Goal: Information Seeking & Learning: Learn about a topic

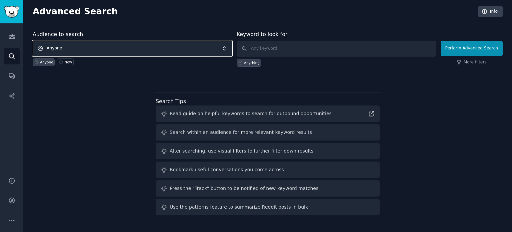
click at [70, 53] on span "Anyone" at bounding box center [132, 48] width 199 height 15
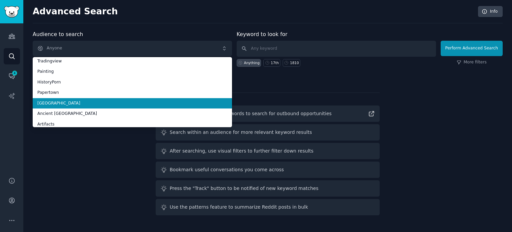
scroll to position [37, 0]
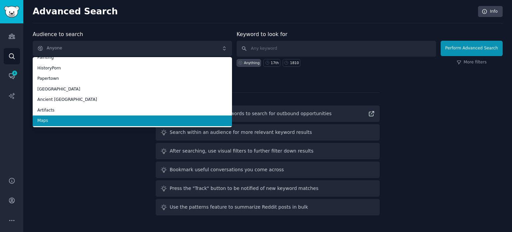
click at [64, 120] on span "Maps" at bounding box center [132, 121] width 190 height 6
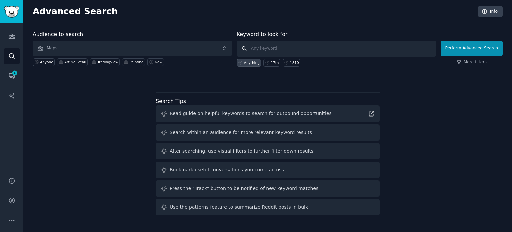
click at [290, 47] on input "text" at bounding box center [336, 49] width 199 height 16
type input "ancient"
click button "Perform Advanced Search" at bounding box center [471, 48] width 62 height 15
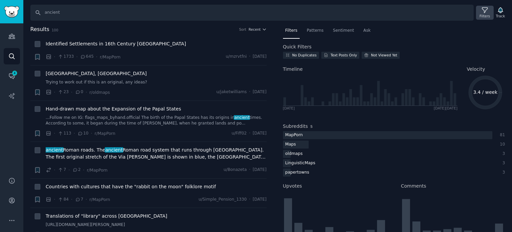
click at [485, 13] on icon at bounding box center [484, 10] width 7 height 7
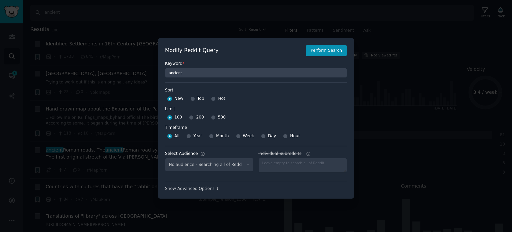
select select "f33d550f09"
click at [191, 99] on input "Top" at bounding box center [192, 98] width 5 height 5
radio input "true"
click at [212, 117] on input "500" at bounding box center [213, 117] width 5 height 5
radio input "true"
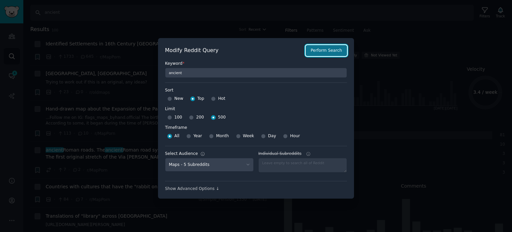
click at [332, 53] on button "Perform Search" at bounding box center [325, 50] width 41 height 11
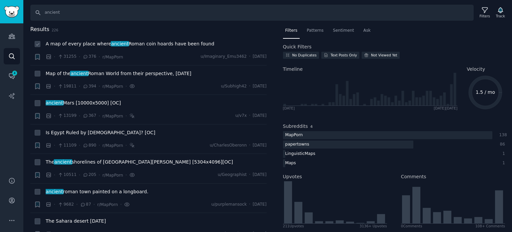
click at [111, 44] on span "ancient" at bounding box center [120, 43] width 19 height 5
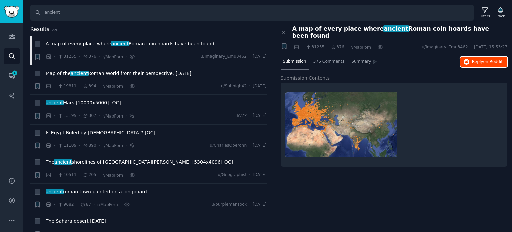
click at [477, 59] on span "Reply on Reddit" at bounding box center [487, 62] width 31 height 6
click at [113, 73] on span "Map of the ancient Roman World from their perspective, [DATE]" at bounding box center [119, 73] width 146 height 7
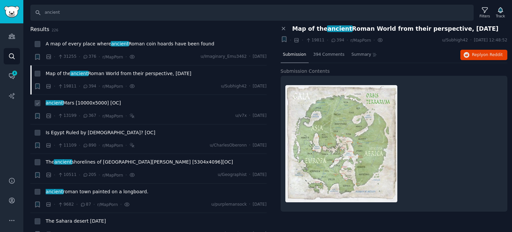
click at [76, 102] on span "ancient Mars [10000x5000] [OC]" at bounding box center [83, 102] width 75 height 7
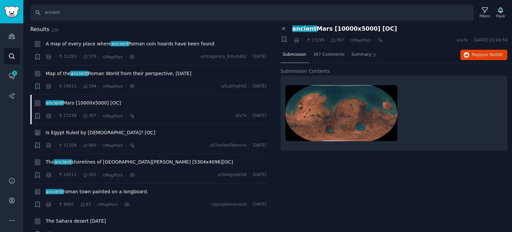
click at [78, 129] on span "Is Egypt Ruled by [DEMOGRAPHIC_DATA]? [OC]" at bounding box center [101, 132] width 110 height 7
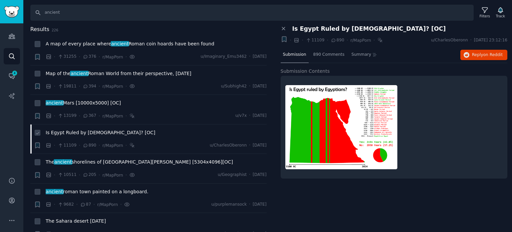
click at [81, 132] on span "Is Egypt Ruled by [DEMOGRAPHIC_DATA]? [OC]" at bounding box center [101, 132] width 110 height 7
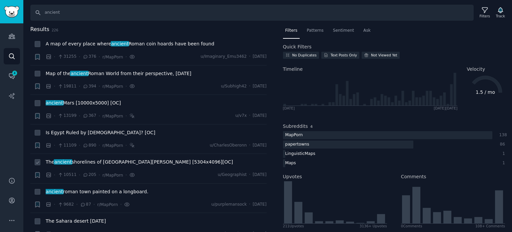
click at [120, 160] on span "The ancient shorelines of [GEOGRAPHIC_DATA][PERSON_NAME] [5304x4096][OC]" at bounding box center [139, 161] width 187 height 7
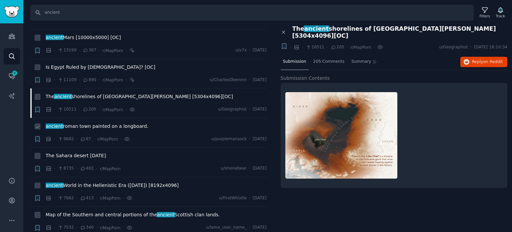
scroll to position [67, 0]
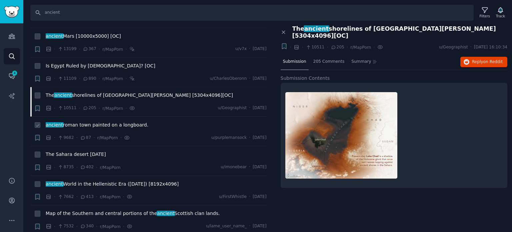
click at [80, 124] on span "ancient roman town painted on a longboard." at bounding box center [97, 124] width 103 height 7
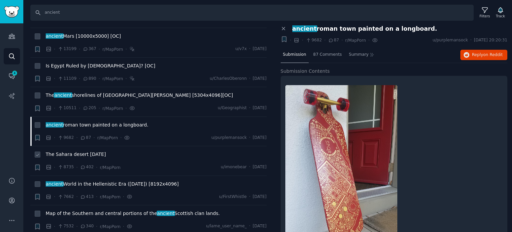
click at [92, 154] on span "The Sahara desert [DATE]" at bounding box center [76, 154] width 60 height 7
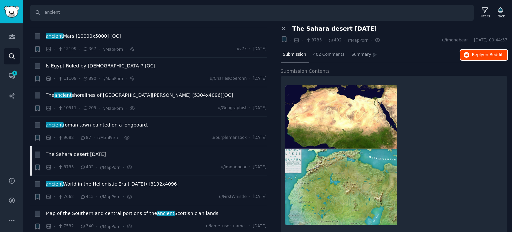
click at [480, 56] on span "Reply on Reddit" at bounding box center [487, 55] width 31 height 6
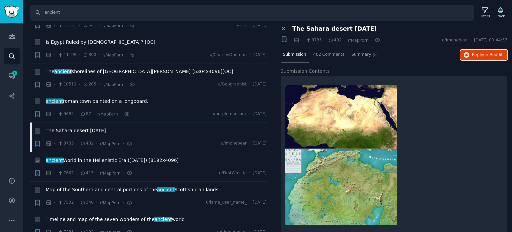
scroll to position [133, 0]
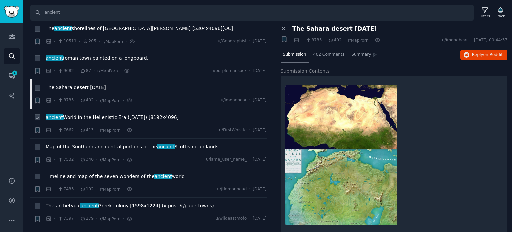
click at [73, 115] on span "ancient World in the Hellenistic Era ([DATE]) [8192x4096]" at bounding box center [112, 117] width 133 height 7
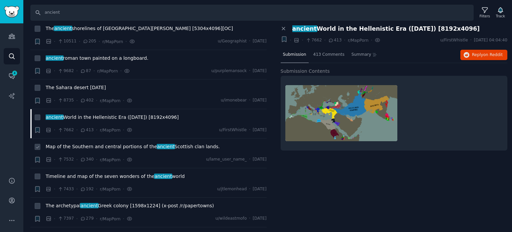
click at [103, 143] on span "Map of the Southern and central portions of the ancient Scottish clan lands." at bounding box center [133, 146] width 174 height 7
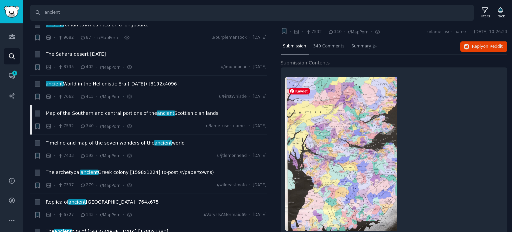
scroll to position [23, 0]
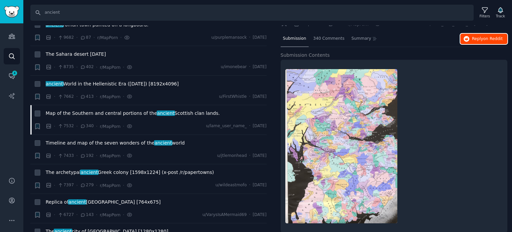
click at [474, 36] on span "Reply on Reddit" at bounding box center [487, 39] width 31 height 6
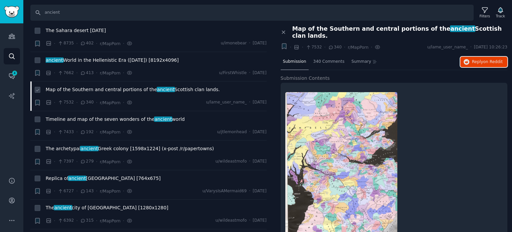
scroll to position [200, 0]
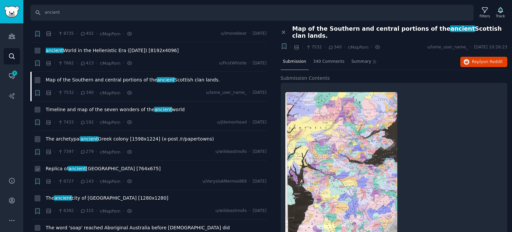
click at [65, 170] on span "Replica of ancient [GEOGRAPHIC_DATA] [764x675]" at bounding box center [103, 168] width 115 height 7
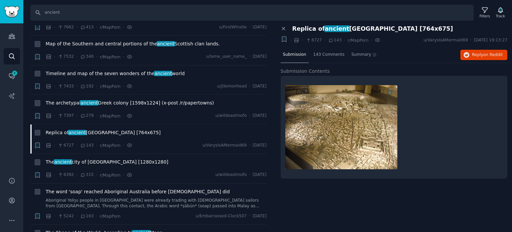
scroll to position [300, 0]
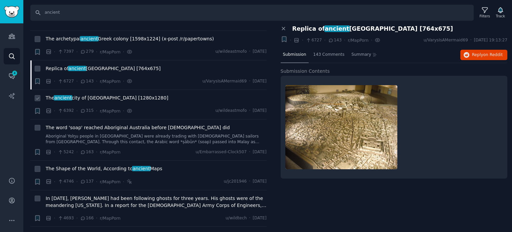
click at [77, 98] on span "The ancient city of [GEOGRAPHIC_DATA] [1280x1280]" at bounding box center [107, 97] width 123 height 7
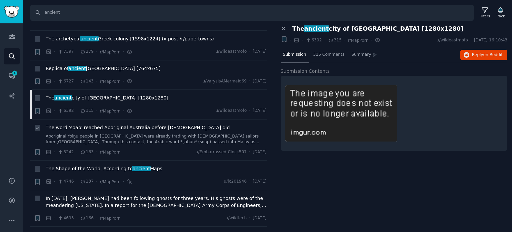
click at [79, 128] on span "The word 'soap' reached Aboriginal Australia before [DEMOGRAPHIC_DATA] did" at bounding box center [138, 127] width 184 height 7
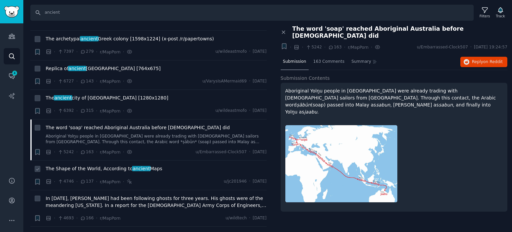
click at [104, 169] on span "The Shape of the World, According to ancient Maps" at bounding box center [104, 168] width 117 height 7
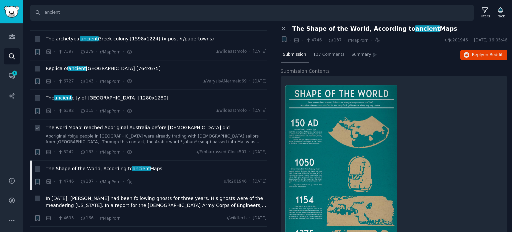
click at [103, 127] on span "The word 'soap' reached Aboriginal Australia before [DEMOGRAPHIC_DATA] did" at bounding box center [138, 127] width 184 height 7
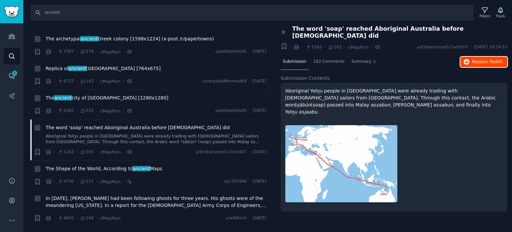
click at [487, 57] on button "Reply on Reddit" at bounding box center [483, 62] width 47 height 11
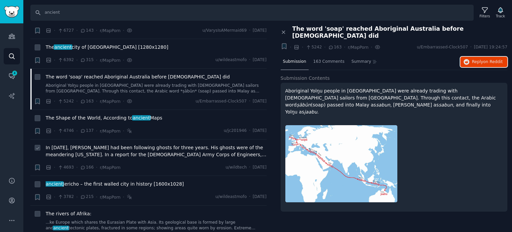
scroll to position [366, 0]
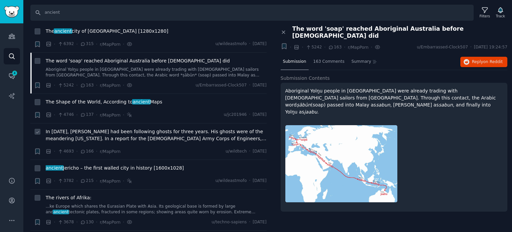
click at [123, 133] on span "In [DATE], [PERSON_NAME] had been following ghosts for three years. His ghosts …" at bounding box center [156, 135] width 221 height 14
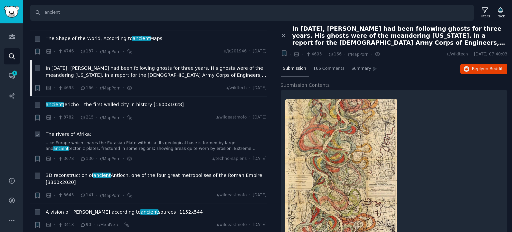
scroll to position [433, 0]
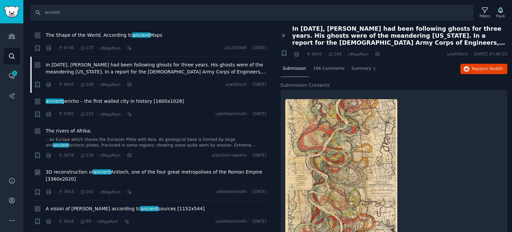
click at [93, 171] on span "ancient" at bounding box center [102, 171] width 19 height 5
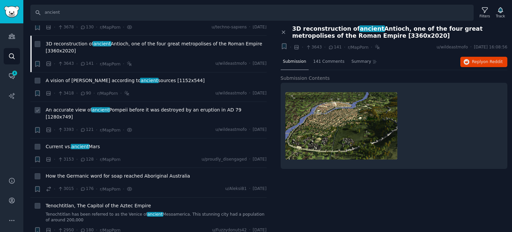
scroll to position [566, 0]
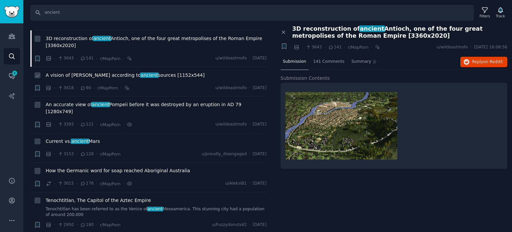
click at [96, 72] on span "A vision of [PERSON_NAME] according to ancient sources [1152x544]" at bounding box center [125, 75] width 159 height 7
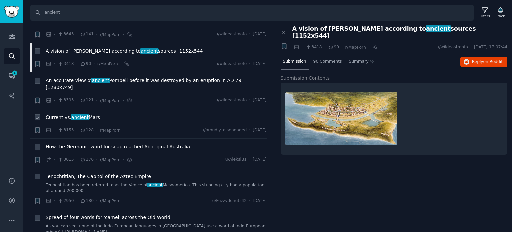
scroll to position [600, 0]
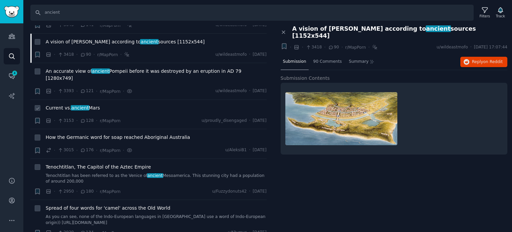
click at [81, 105] on span "ancient" at bounding box center [80, 107] width 19 height 5
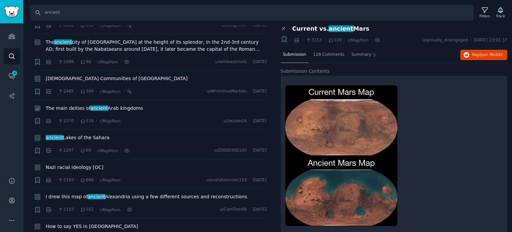
scroll to position [866, 0]
click at [103, 104] on span "The main deities of ancient Arab kingdoms" at bounding box center [94, 107] width 97 height 7
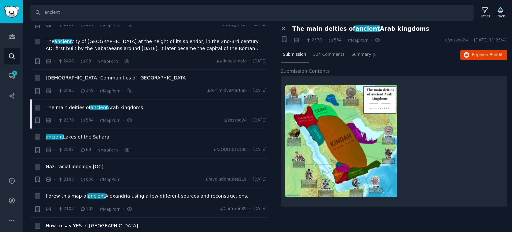
click at [69, 133] on span "ancient Lakes of the Sahara" at bounding box center [78, 136] width 64 height 7
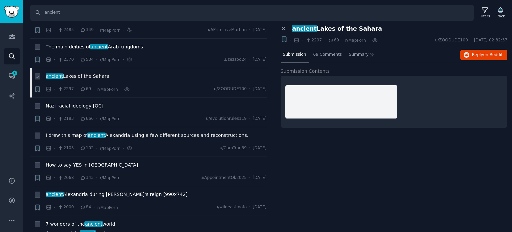
scroll to position [933, 0]
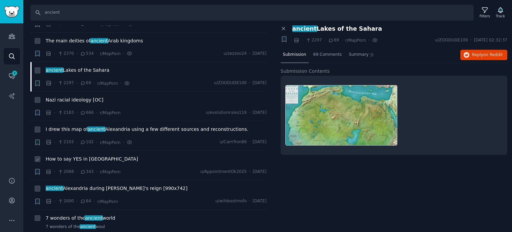
click at [57, 155] on span "How to say YES in [GEOGRAPHIC_DATA]" at bounding box center [92, 158] width 92 height 7
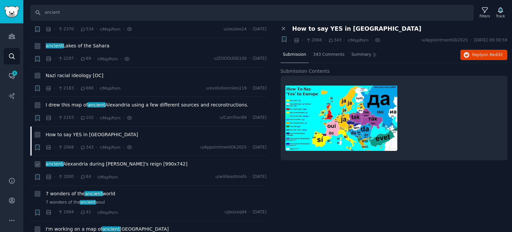
scroll to position [966, 0]
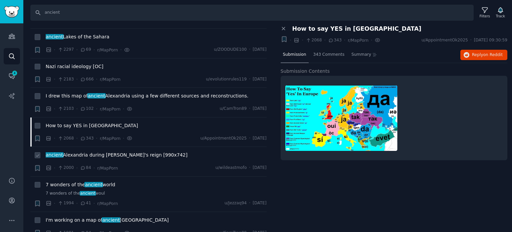
click at [95, 151] on span "ancient Alexandria during [PERSON_NAME]'s reign [990x742]" at bounding box center [117, 154] width 142 height 7
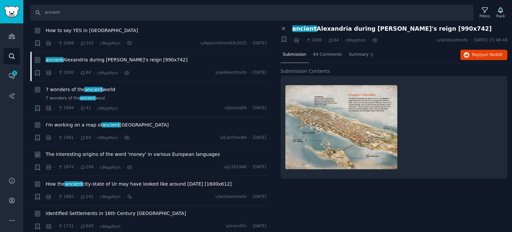
scroll to position [1066, 0]
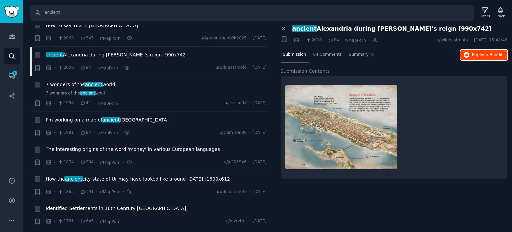
click at [471, 59] on button "Reply on Reddit" at bounding box center [483, 55] width 47 height 11
click at [100, 175] on span "How the ancient city-state of [GEOGRAPHIC_DATA] may have looked like around [DA…" at bounding box center [139, 178] width 186 height 7
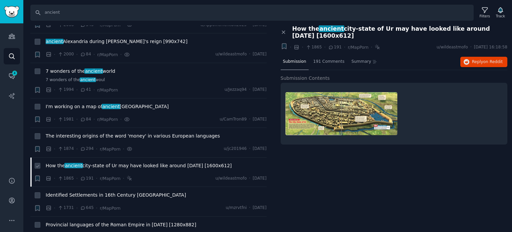
scroll to position [1099, 0]
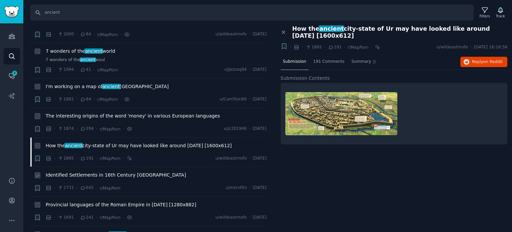
click at [85, 171] on span "Identified Settlements in 16th Century [GEOGRAPHIC_DATA]" at bounding box center [116, 174] width 140 height 7
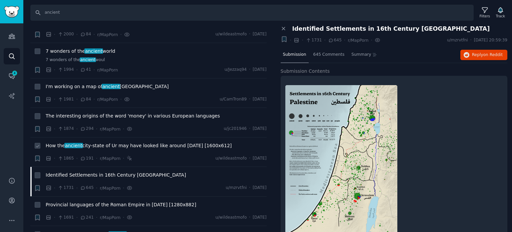
scroll to position [1166, 0]
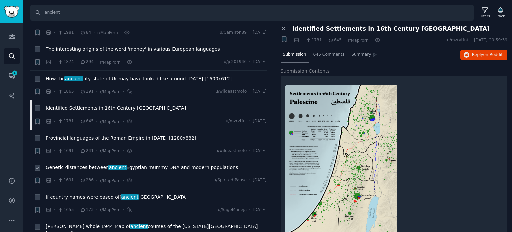
click at [89, 164] on span "Genetic distances between ancient Egyptian mummy DNA and modern populations" at bounding box center [142, 167] width 192 height 7
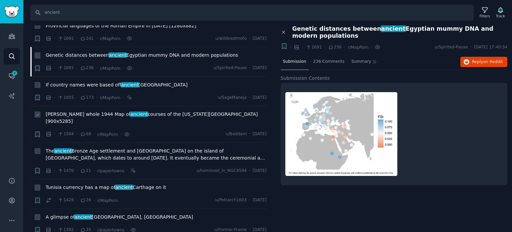
scroll to position [1299, 0]
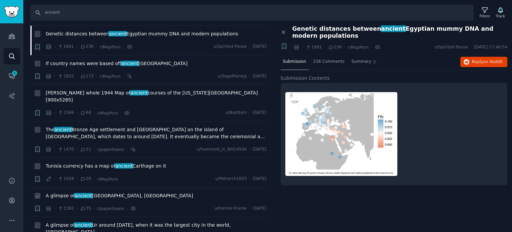
click at [86, 193] on span "ancient" at bounding box center [83, 195] width 19 height 5
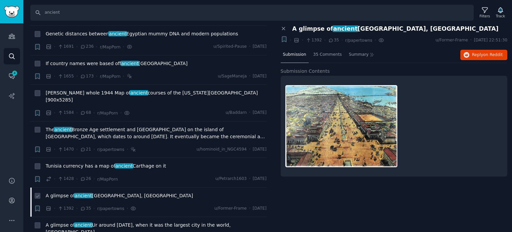
scroll to position [1366, 0]
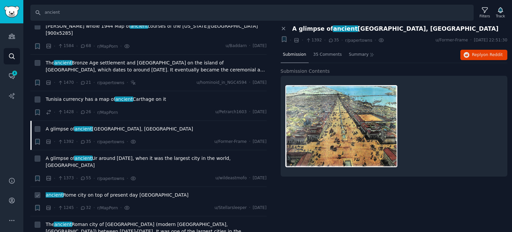
click at [88, 191] on span "ancient [GEOGRAPHIC_DATA] on top of present day [GEOGRAPHIC_DATA]" at bounding box center [117, 194] width 143 height 7
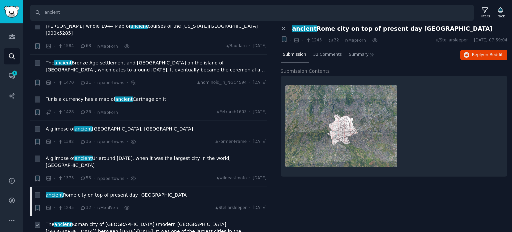
click at [125, 221] on span "The ancient Roman city of [GEOGRAPHIC_DATA] (modern [GEOGRAPHIC_DATA], [GEOGRAP…" at bounding box center [156, 228] width 221 height 14
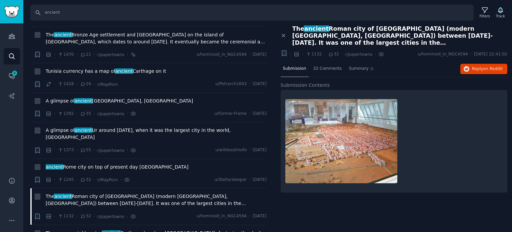
scroll to position [1499, 0]
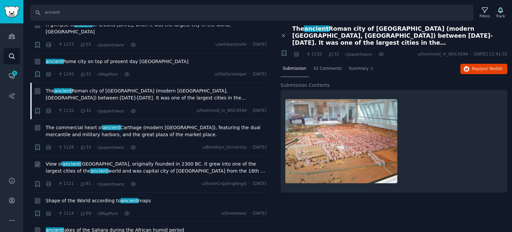
click at [109, 160] on span "View of ancient [GEOGRAPHIC_DATA], originally founded in 2300 BC. It grew into …" at bounding box center [156, 167] width 221 height 14
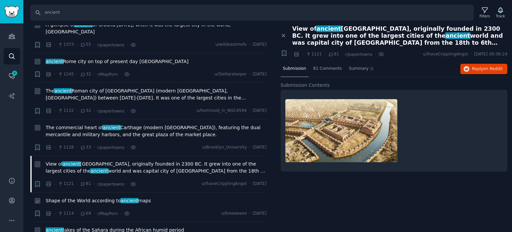
click at [99, 197] on span "Shape of the World according to ancient maps" at bounding box center [98, 200] width 105 height 7
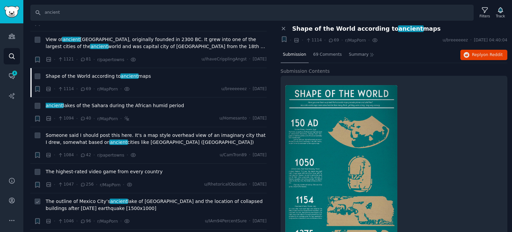
scroll to position [1632, 0]
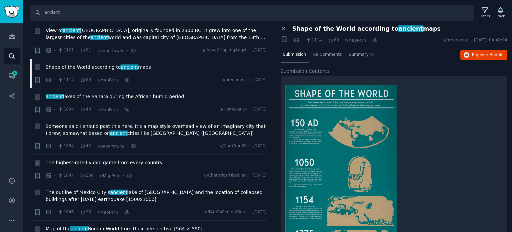
click at [99, 159] on span "The highest-rated video game from every country" at bounding box center [104, 162] width 117 height 7
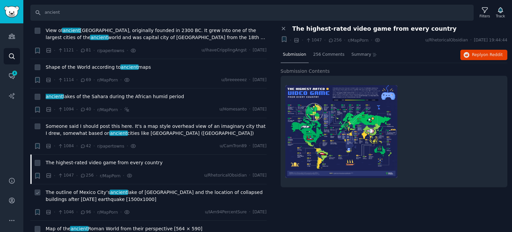
click at [100, 189] on span "The outline of [GEOGRAPHIC_DATA]’s ancient lake of [GEOGRAPHIC_DATA] and the lo…" at bounding box center [156, 196] width 221 height 14
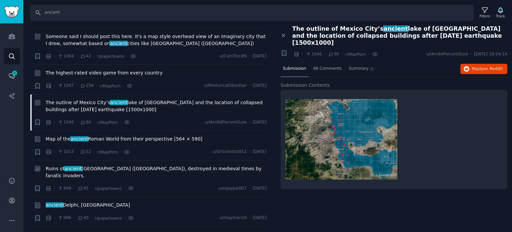
scroll to position [1732, 0]
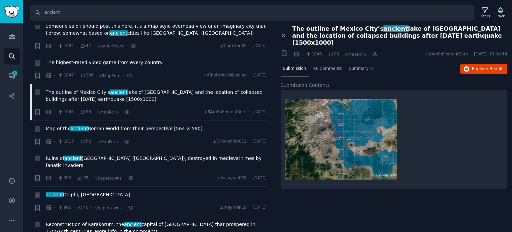
click at [77, 191] on span "ancient [GEOGRAPHIC_DATA], [GEOGRAPHIC_DATA]" at bounding box center [88, 194] width 84 height 7
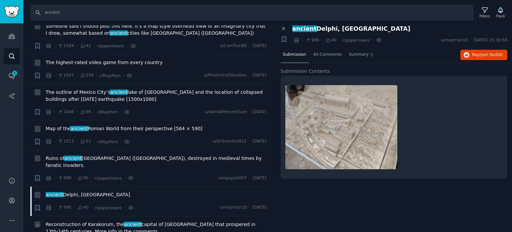
click at [81, 221] on span "Reconstruction of [GEOGRAPHIC_DATA], the ancient capital of [GEOGRAPHIC_DATA] t…" at bounding box center [156, 228] width 221 height 14
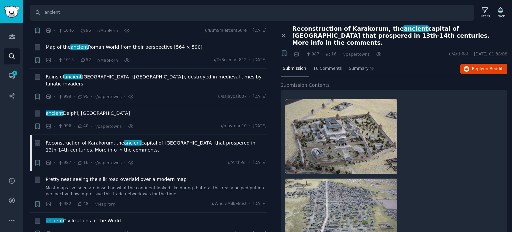
scroll to position [1832, 0]
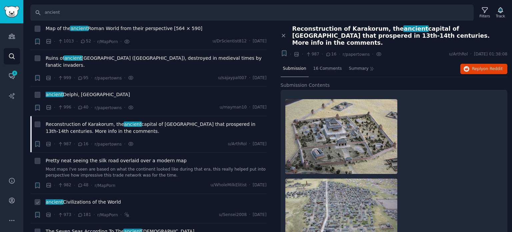
click at [80, 198] on span "ancient Civilizations of the World" at bounding box center [83, 201] width 75 height 7
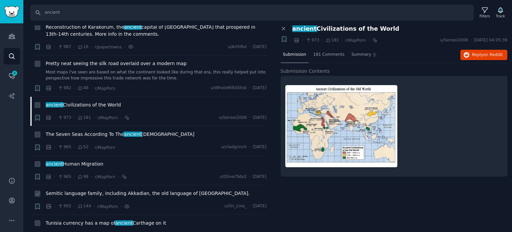
scroll to position [1932, 0]
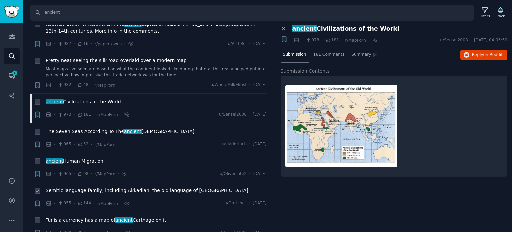
click at [79, 187] on span "Semitic language family, including Akkadian, the old language of [GEOGRAPHIC_DA…" at bounding box center [148, 190] width 204 height 7
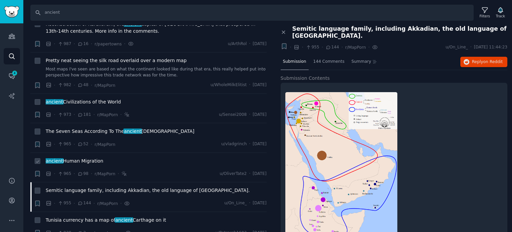
click at [78, 157] on span "ancient Human Migration" at bounding box center [75, 160] width 58 height 7
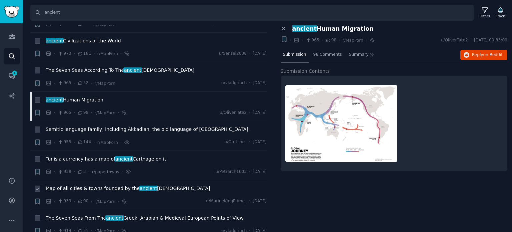
scroll to position [1999, 0]
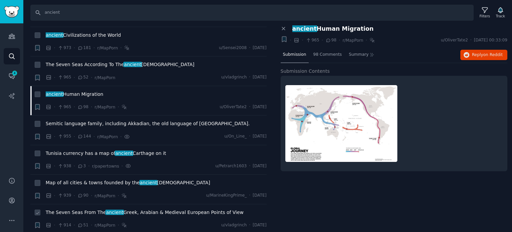
click at [71, 209] on span "The Seven Seas From The ancient Greek, Arabian & Medieval European Points of Vi…" at bounding box center [145, 212] width 198 height 7
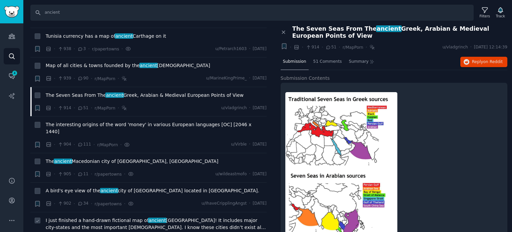
scroll to position [2132, 0]
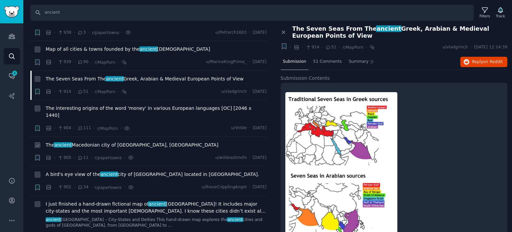
click at [100, 141] on span "The ancient Macedonian city of [GEOGRAPHIC_DATA], [GEOGRAPHIC_DATA]" at bounding box center [132, 144] width 173 height 7
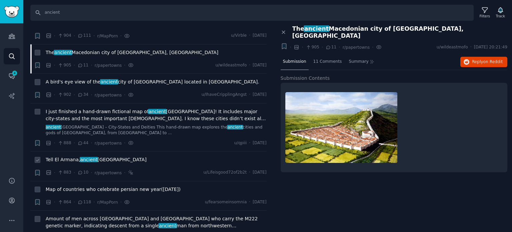
scroll to position [2232, 0]
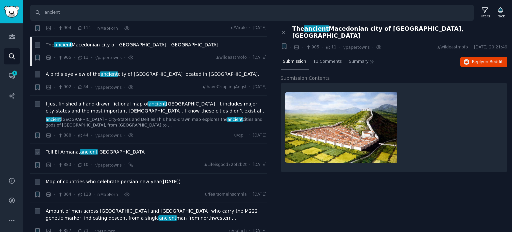
click at [83, 149] on span "ancient" at bounding box center [89, 151] width 19 height 5
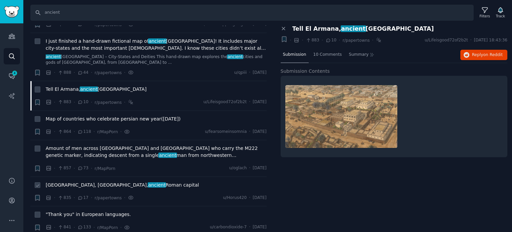
scroll to position [2299, 0]
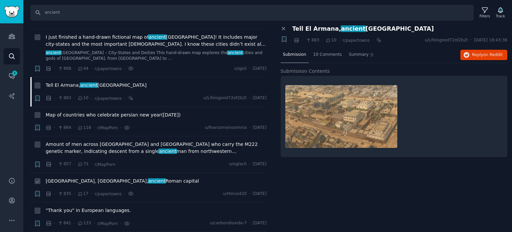
click at [78, 177] on span "[GEOGRAPHIC_DATA], [GEOGRAPHIC_DATA], ancient Roman capital" at bounding box center [122, 180] width 153 height 7
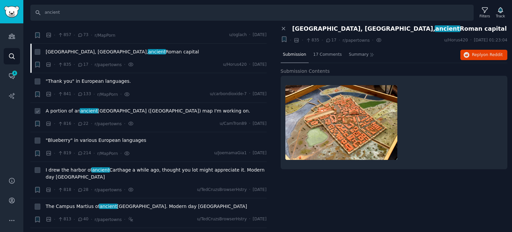
scroll to position [2432, 0]
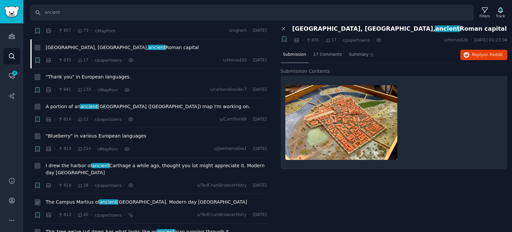
click at [83, 198] on span "The Campus Martius of ancient [GEOGRAPHIC_DATA]. Modern day [GEOGRAPHIC_DATA]" at bounding box center [146, 201] width 201 height 7
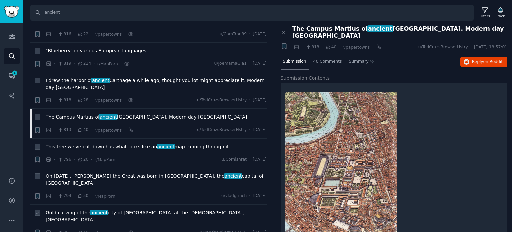
scroll to position [2532, 0]
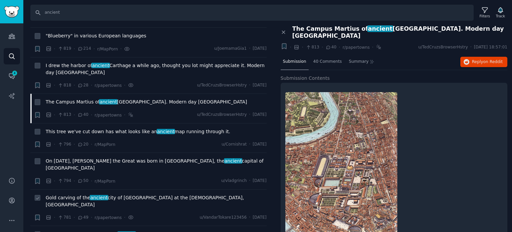
click at [81, 194] on span "Gold carving of the ancient city of [GEOGRAPHIC_DATA] at the [DEMOGRAPHIC_DATA]…" at bounding box center [156, 201] width 221 height 14
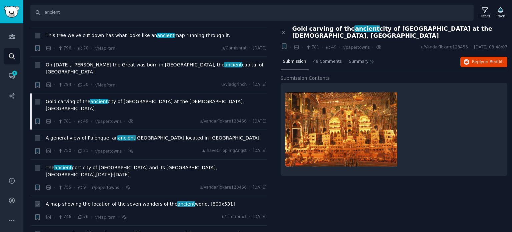
scroll to position [2632, 0]
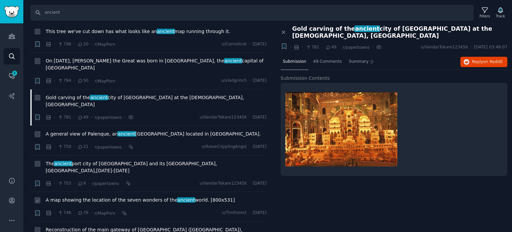
click at [89, 196] on span "A map showing the location of the seven wonders of the ancient world. [800x531]" at bounding box center [140, 199] width 189 height 7
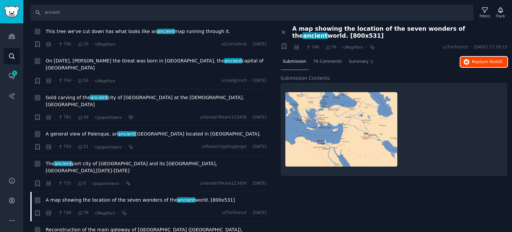
click at [471, 63] on button "Reply on Reddit" at bounding box center [483, 62] width 47 height 11
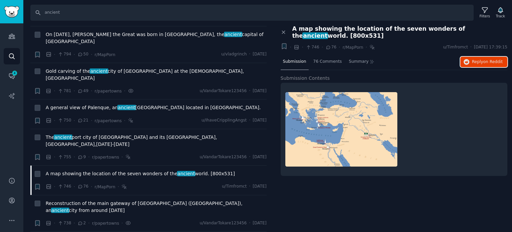
scroll to position [2698, 0]
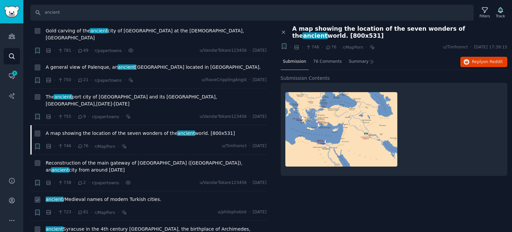
click at [103, 196] on span "ancient /Medieval names of modern Turkish cities." at bounding box center [104, 199] width 116 height 7
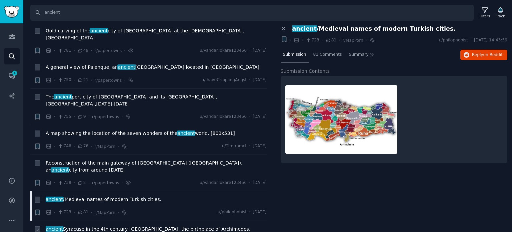
click at [119, 225] on span "ancient Syracuse in the 4th century [GEOGRAPHIC_DATA], the birthplace of [GEOGR…" at bounding box center [156, 232] width 221 height 14
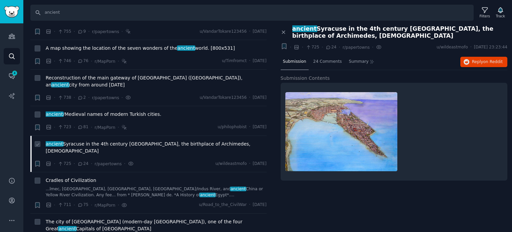
scroll to position [2798, 0]
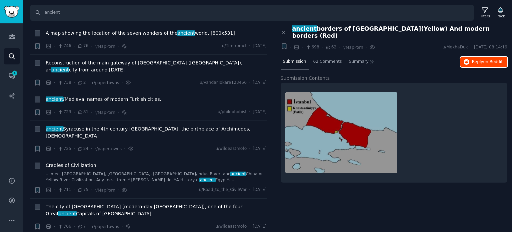
click at [485, 59] on span "on Reddit" at bounding box center [492, 61] width 19 height 5
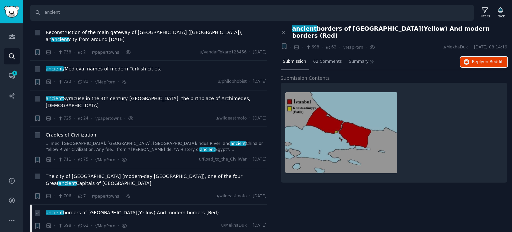
scroll to position [2865, 0]
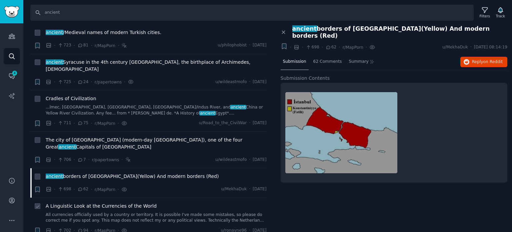
click at [99, 202] on span "A Linguistic Look at the Currencies of the World" at bounding box center [101, 205] width 111 height 7
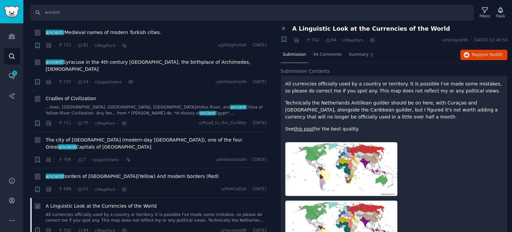
scroll to position [2898, 0]
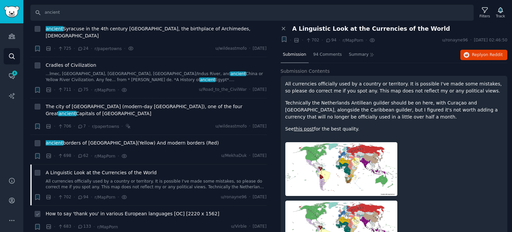
click at [96, 210] on span "How to say 'thank you' in various European languages [OC] [2220 x 1562]" at bounding box center [133, 213] width 174 height 7
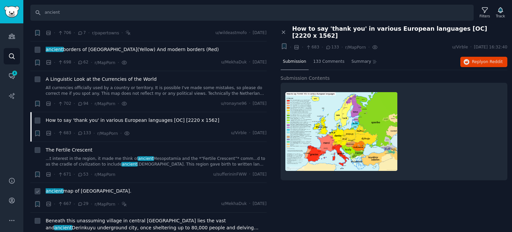
scroll to position [3031, 0]
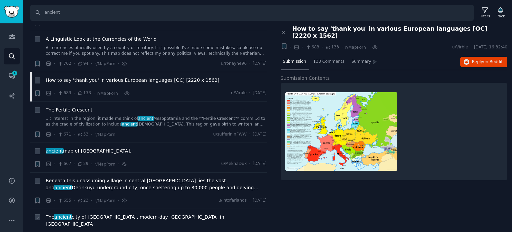
click at [85, 213] on span "The ancient city of [GEOGRAPHIC_DATA], modern-day [GEOGRAPHIC_DATA] in [GEOGRAP…" at bounding box center [156, 220] width 221 height 14
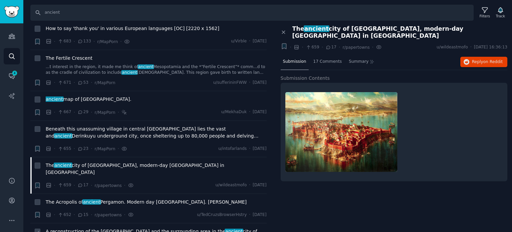
scroll to position [3098, 0]
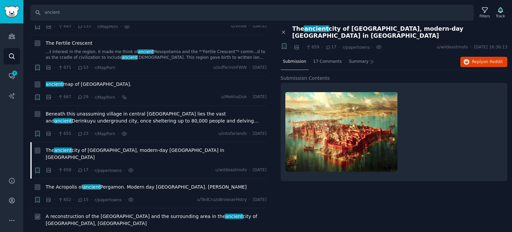
click at [94, 213] on span "A reconstruction of the [GEOGRAPHIC_DATA][DEMOGRAPHIC_DATA] and the surrounding…" at bounding box center [156, 220] width 221 height 14
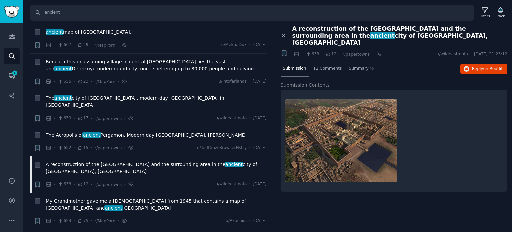
scroll to position [3165, 0]
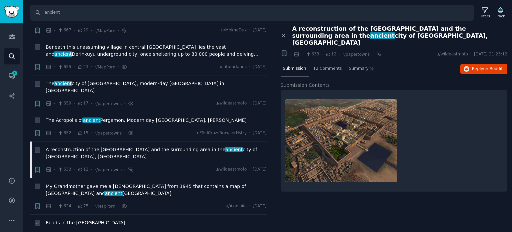
click at [88, 219] on span "Roads in the [GEOGRAPHIC_DATA]" at bounding box center [86, 222] width 80 height 7
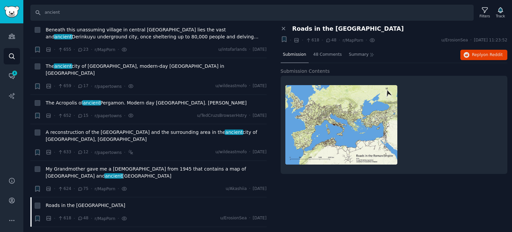
scroll to position [3198, 0]
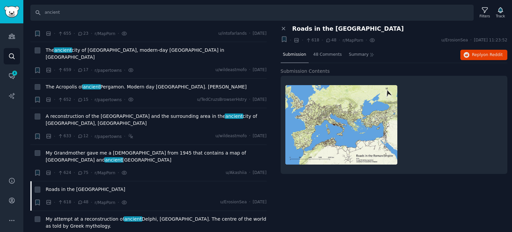
click at [472, 48] on div "Submission 48 Comments Summary Reply on Reddit" at bounding box center [393, 55] width 227 height 16
click at [472, 54] on button "Reply on Reddit" at bounding box center [483, 55] width 47 height 11
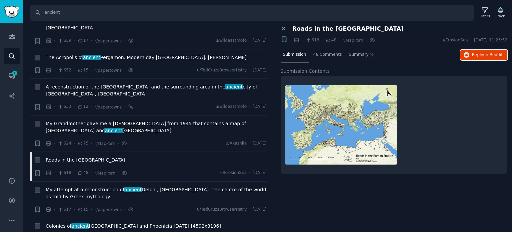
scroll to position [3265, 0]
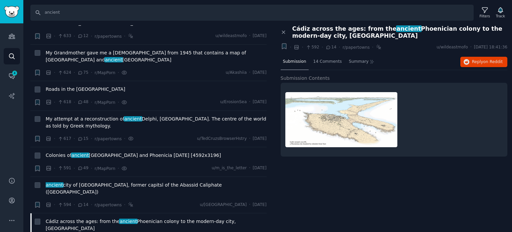
scroll to position [3331, 0]
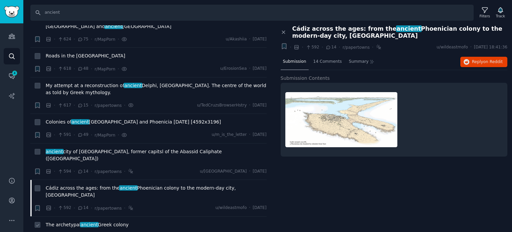
click at [83, 222] on span "ancient" at bounding box center [89, 224] width 19 height 5
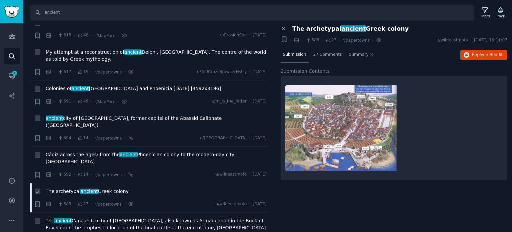
scroll to position [3398, 0]
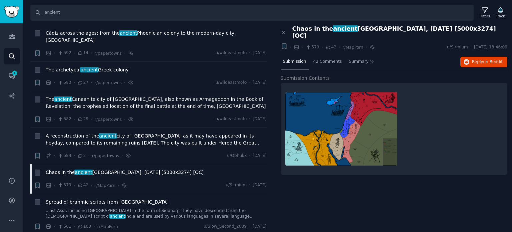
scroll to position [3498, 0]
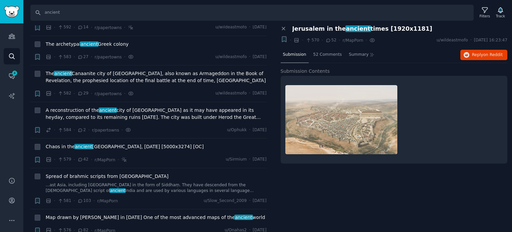
scroll to position [3564, 0]
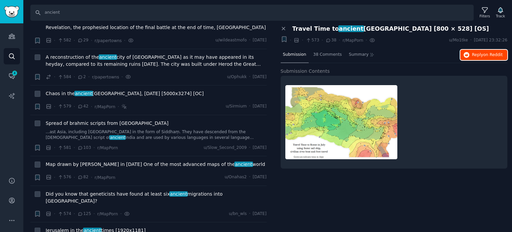
click at [498, 56] on span "on Reddit" at bounding box center [492, 54] width 19 height 5
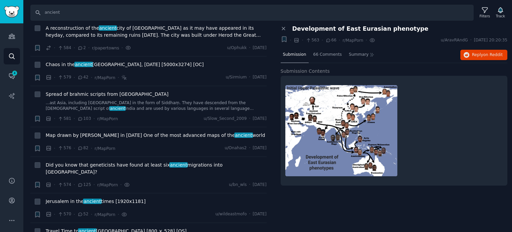
scroll to position [3631, 0]
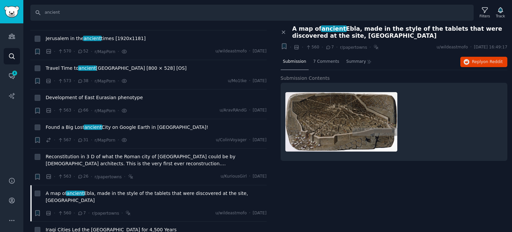
scroll to position [3764, 0]
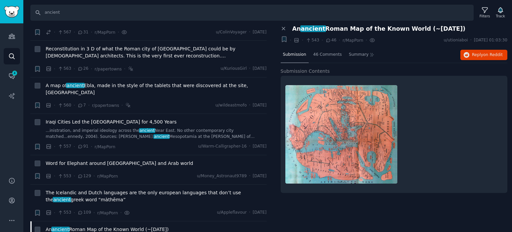
scroll to position [3931, 0]
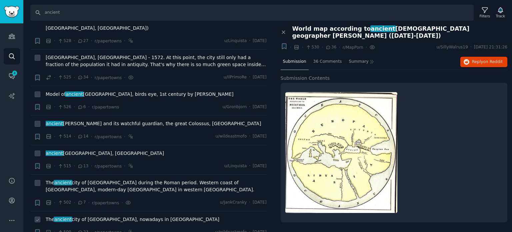
scroll to position [4197, 0]
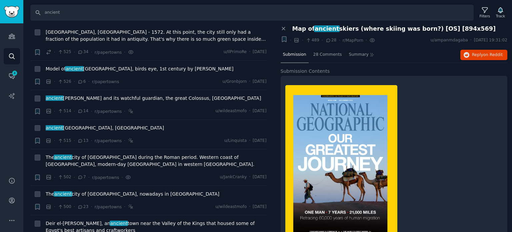
scroll to position [4297, 0]
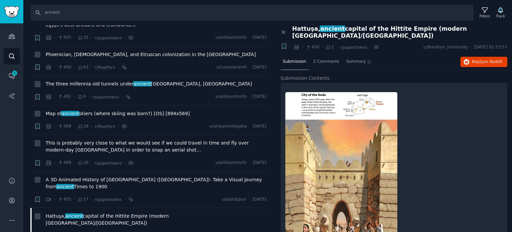
scroll to position [4430, 0]
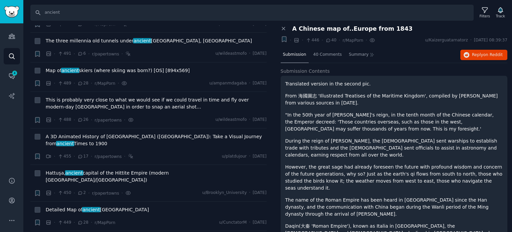
scroll to position [4497, 0]
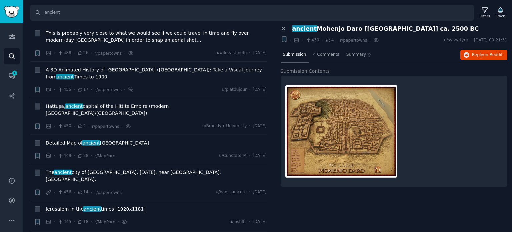
scroll to position [4664, 0]
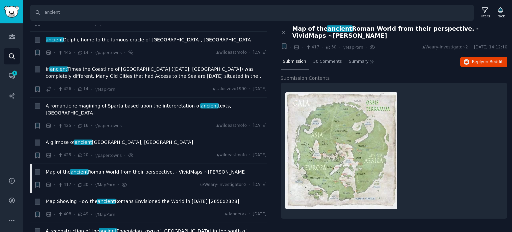
scroll to position [4897, 0]
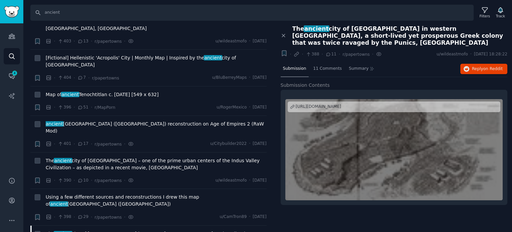
scroll to position [5063, 0]
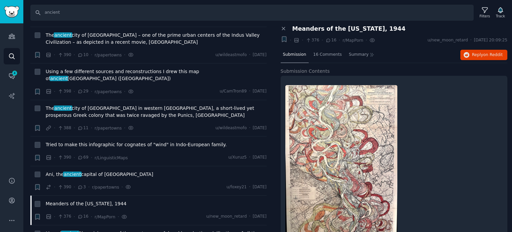
scroll to position [5197, 0]
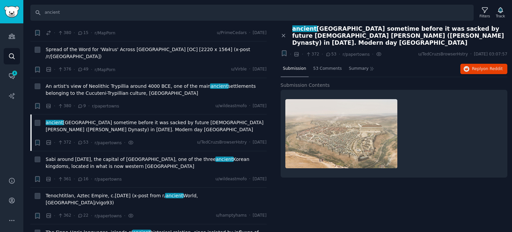
scroll to position [5397, 0]
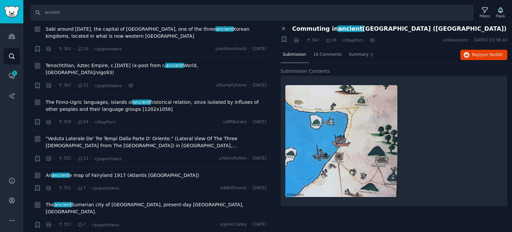
scroll to position [5596, 0]
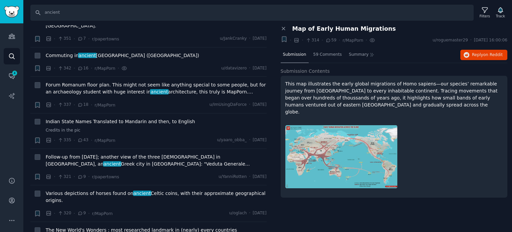
scroll to position [5730, 0]
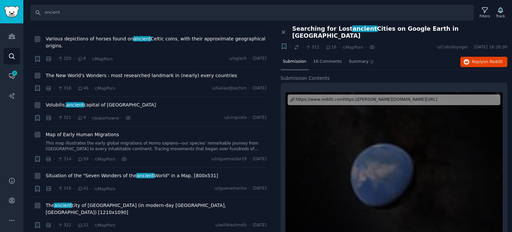
scroll to position [5896, 0]
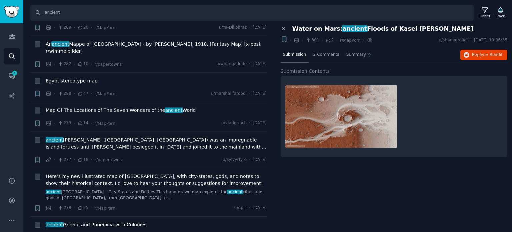
scroll to position [6529, 0]
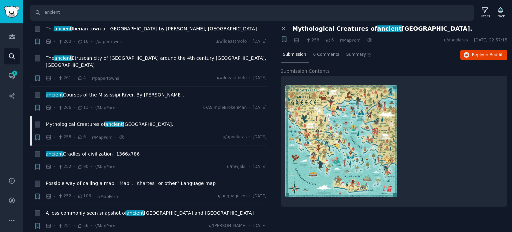
scroll to position [6896, 0]
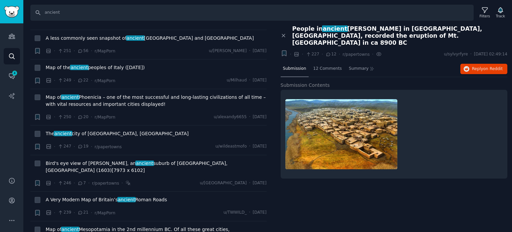
scroll to position [6962, 0]
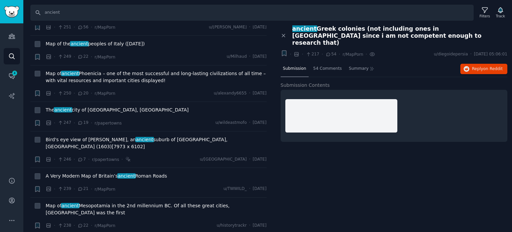
scroll to position [7015, 0]
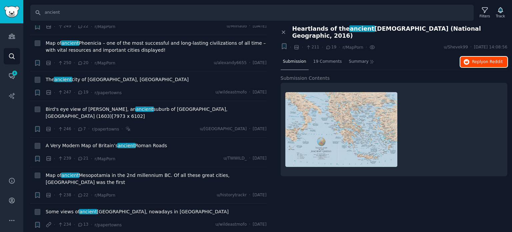
click at [486, 58] on button "Reply on Reddit" at bounding box center [483, 62] width 47 height 11
